Goal: Book appointment/travel/reservation

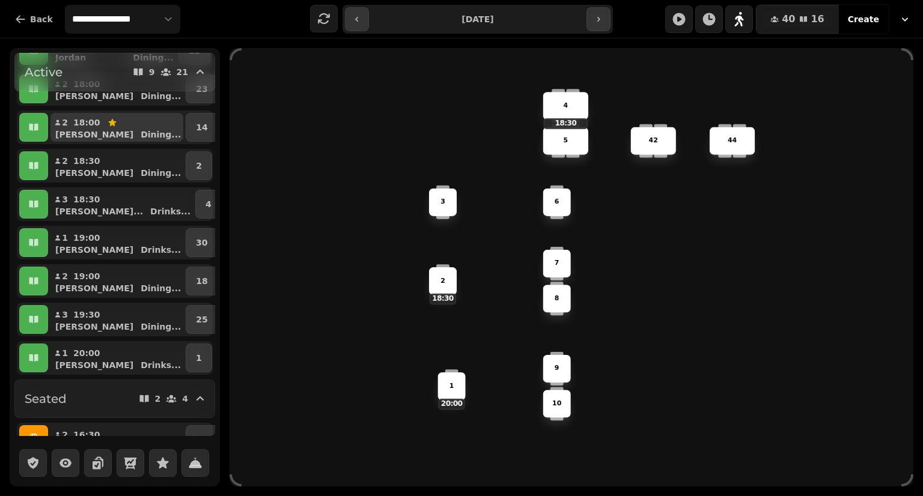
scroll to position [97, 0]
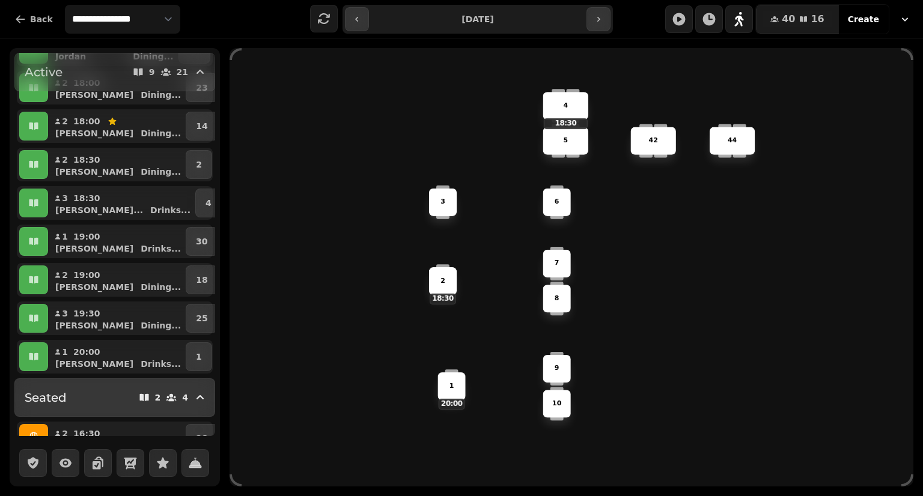
click at [75, 401] on span "Seated 2 4" at bounding box center [116, 397] width 183 height 17
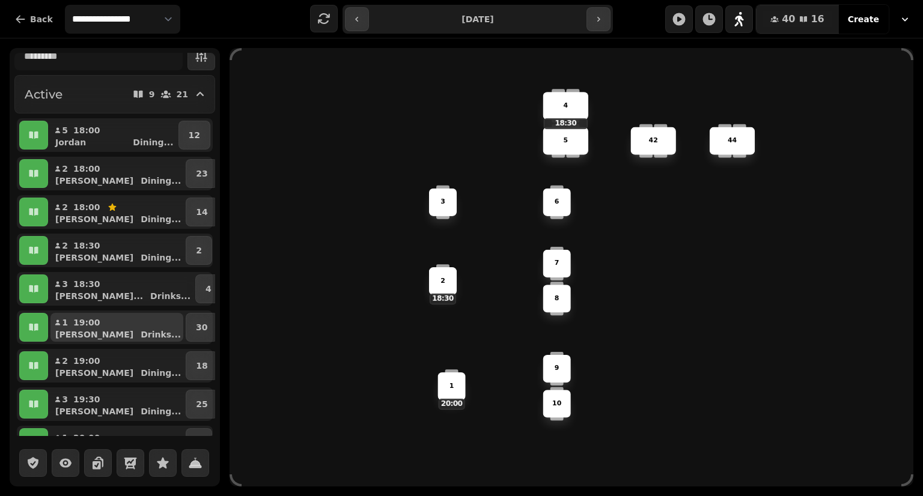
scroll to position [12, 0]
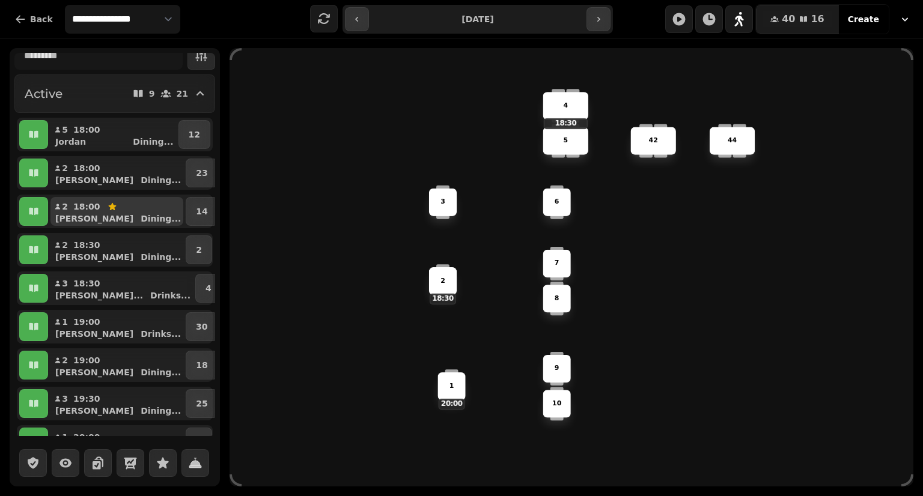
click at [108, 210] on icon "button" at bounding box center [113, 207] width 10 height 10
select select "**********"
select select "*"
select select "****"
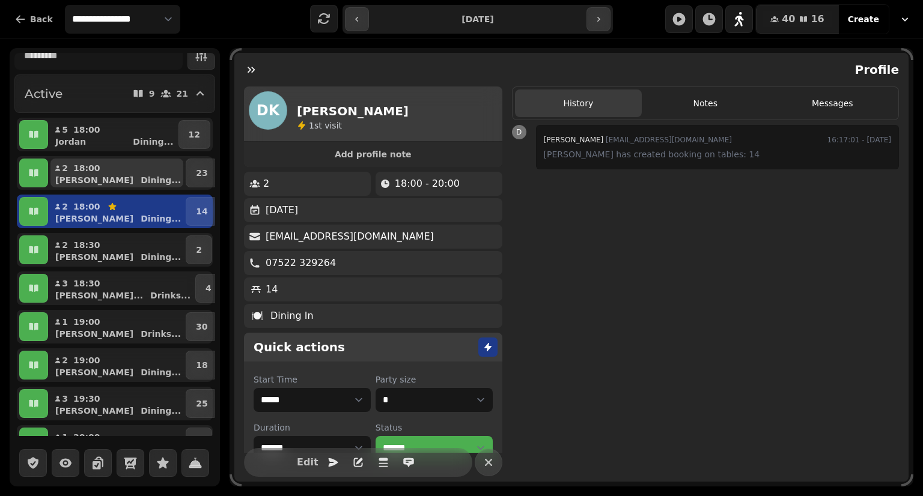
click at [103, 175] on div "[PERSON_NAME] ..." at bounding box center [121, 180] width 123 height 12
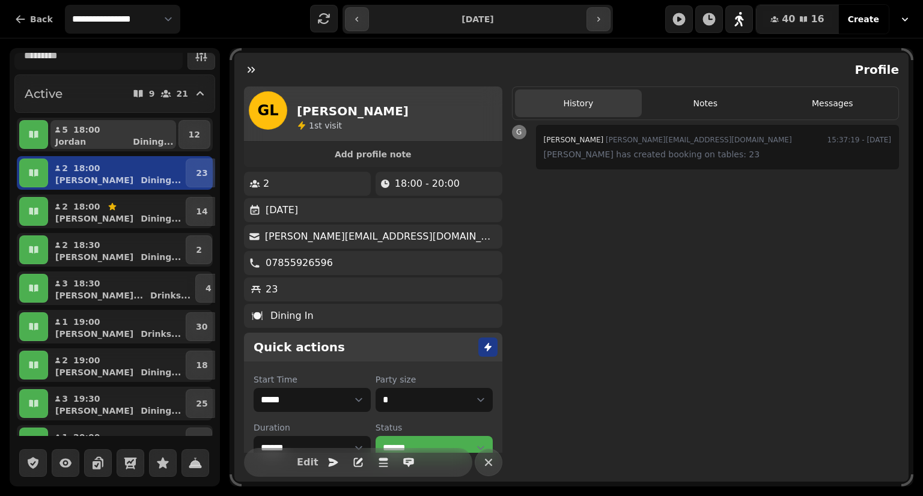
click at [99, 137] on div "Jordan Dining ..." at bounding box center [118, 142] width 116 height 12
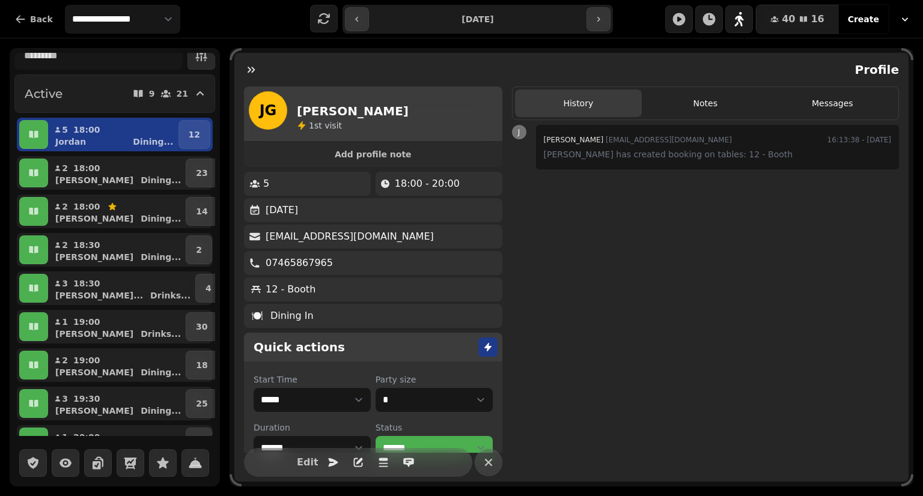
click at [114, 196] on div "2 18:00 [PERSON_NAME] Dining ... 14" at bounding box center [115, 212] width 196 height 34
click at [118, 207] on button "2 18:00 [PERSON_NAME] Dining ..." at bounding box center [116, 211] width 133 height 29
